Goal: Use online tool/utility: Use online tool/utility

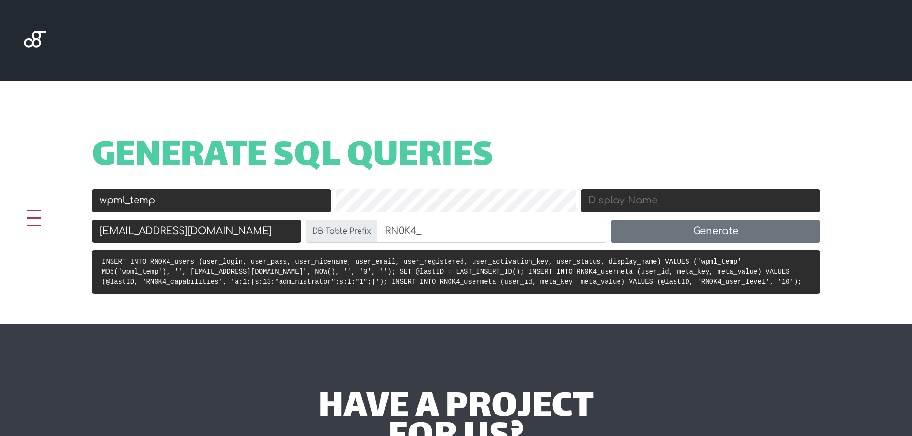
scroll to position [319, 0]
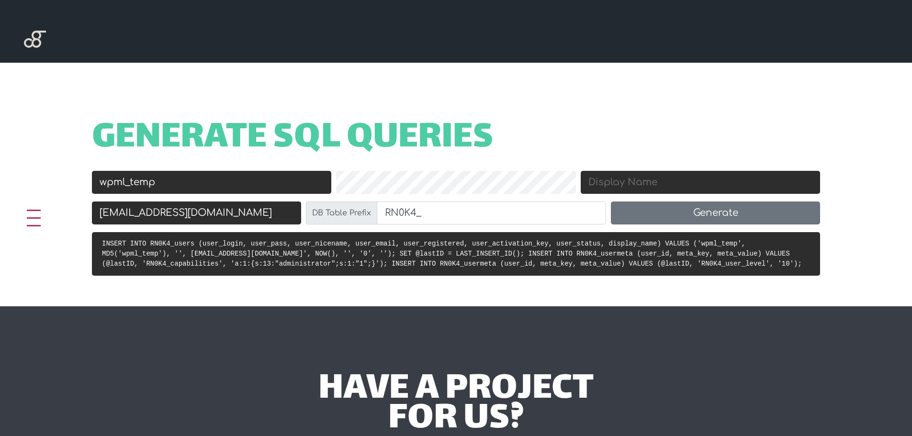
click at [213, 184] on input "wpml_temp" at bounding box center [211, 182] width 239 height 23
type input "r"
type input "vip"
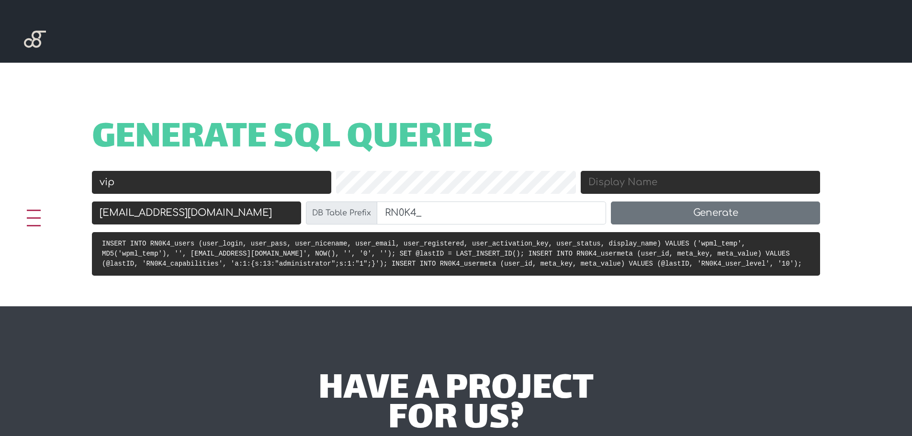
type input "[EMAIL_ADDRESS][DOMAIN_NAME]"
drag, startPoint x: 415, startPoint y: 214, endPoint x: 354, endPoint y: 213, distance: 61.7
click at [354, 213] on div "DB Table Prefix RN0K4_" at bounding box center [456, 212] width 301 height 23
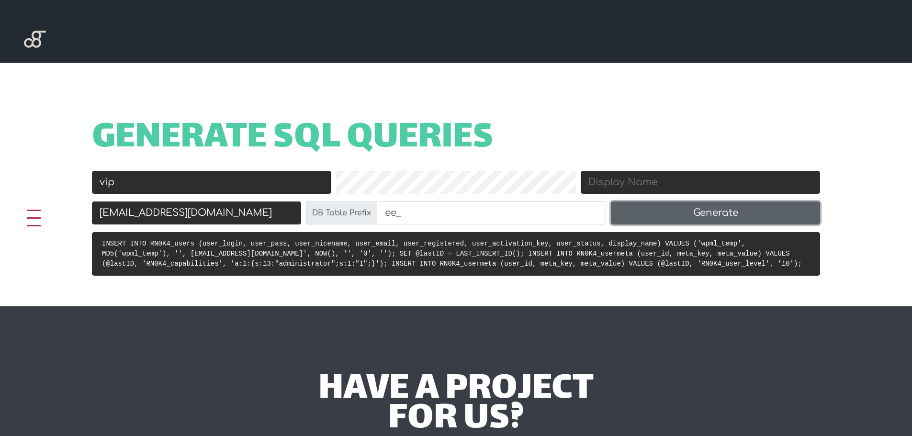
type input "ee_"
click at [640, 212] on button "Generate" at bounding box center [715, 212] width 209 height 23
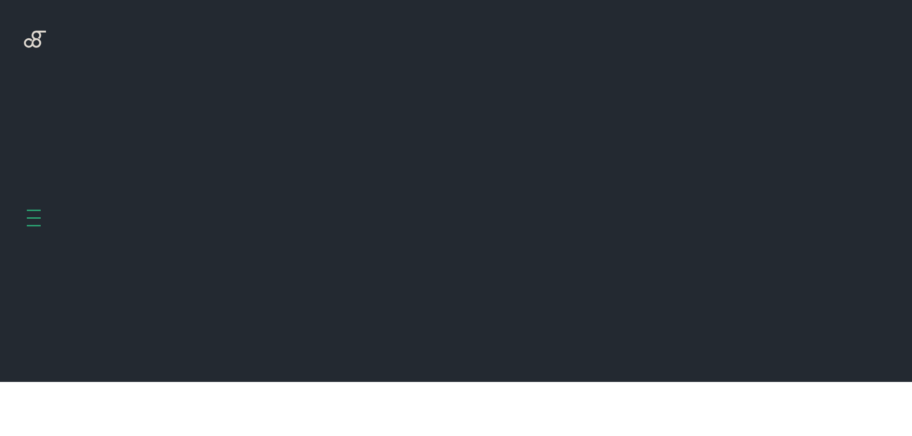
scroll to position [382, 0]
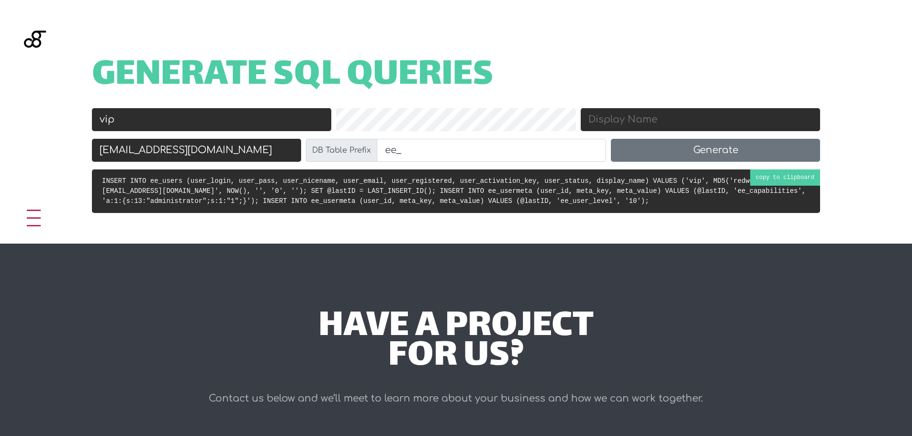
click at [716, 182] on code "INSERT INTO ee_users (user_login, user_pass, user_nicename, user_email, user_re…" at bounding box center [453, 191] width 703 height 28
click at [569, 75] on h1 "Generate SQL Queries" at bounding box center [456, 76] width 728 height 30
